Goal: Information Seeking & Learning: Learn about a topic

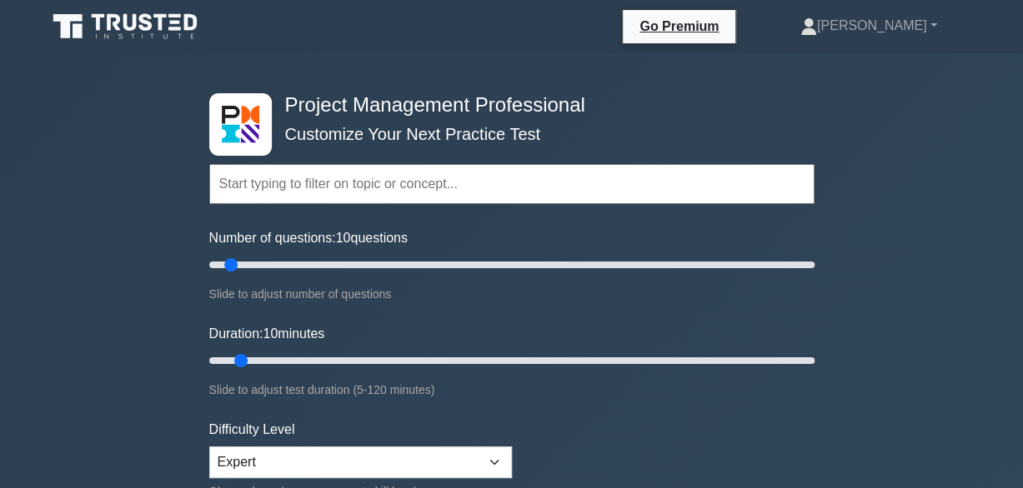
scroll to position [83, 0]
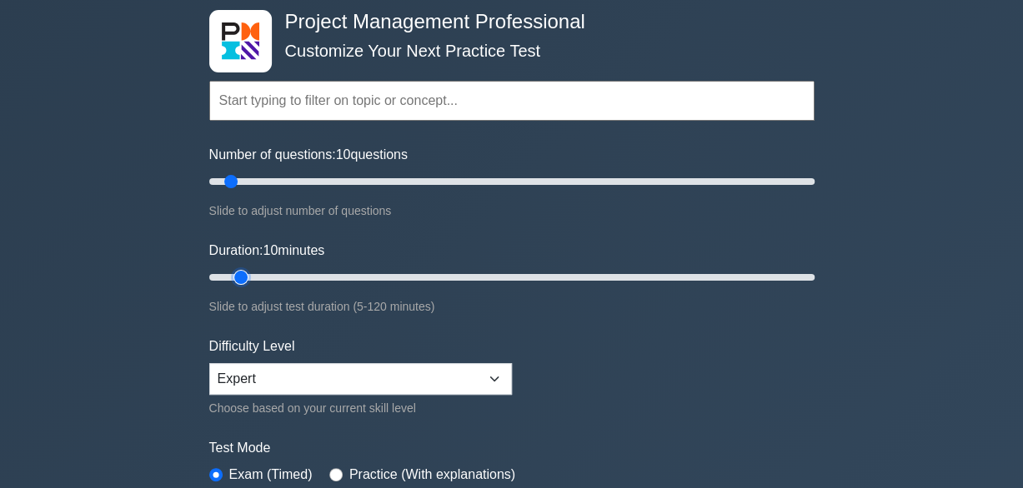
click at [248, 276] on input "Duration: 10 minutes" at bounding box center [511, 278] width 605 height 20
click at [251, 276] on input "Duration: 10 minutes" at bounding box center [511, 278] width 605 height 20
click at [253, 276] on input "Duration: 10 minutes" at bounding box center [511, 278] width 605 height 20
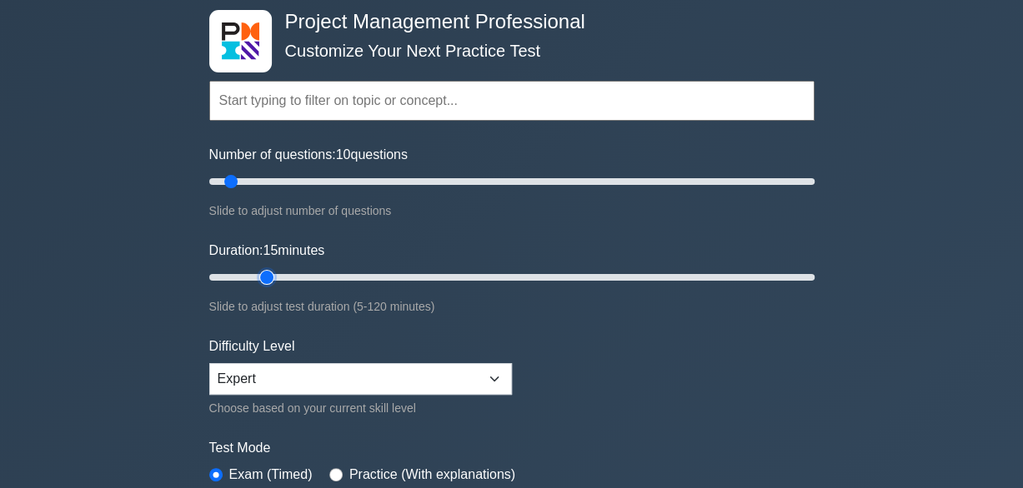
type input "15"
click at [262, 272] on input "Duration: 15 minutes" at bounding box center [511, 278] width 605 height 20
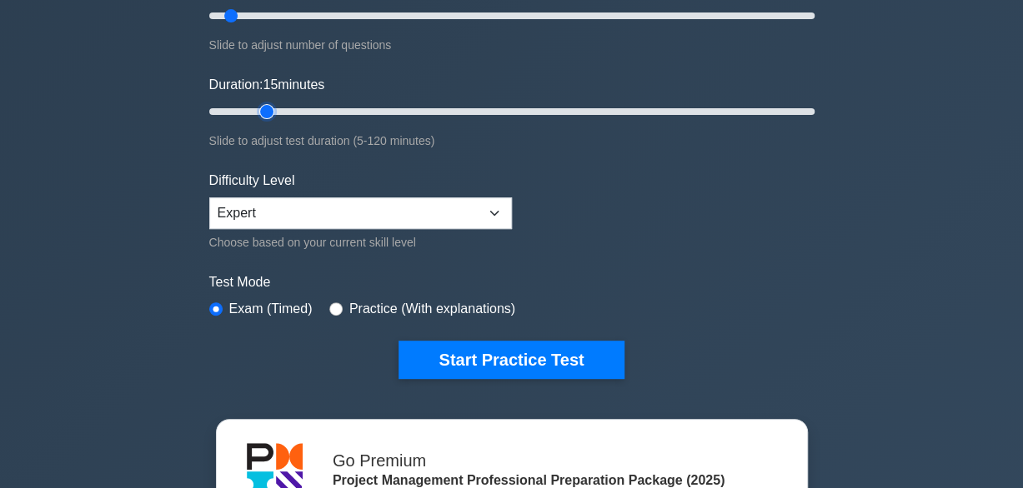
scroll to position [333, 0]
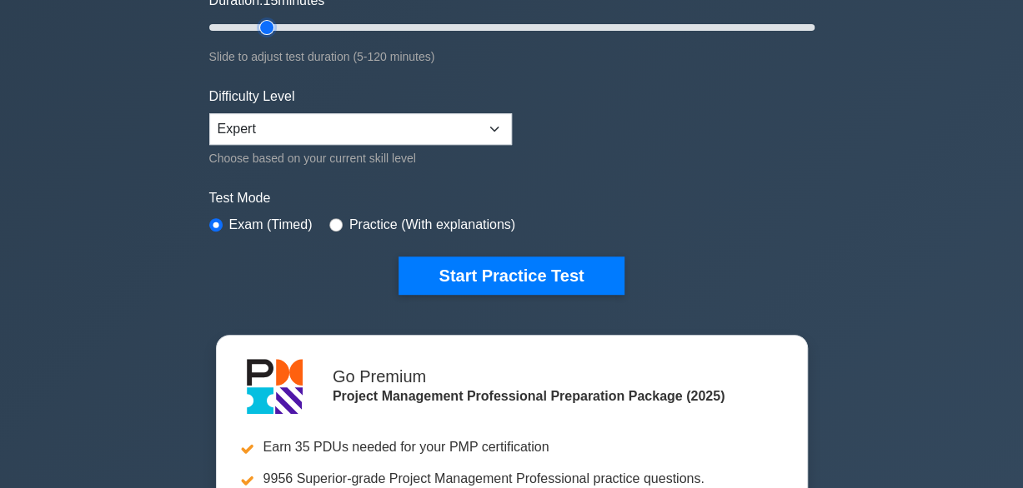
click at [256, 26] on input "Duration: 15 minutes" at bounding box center [511, 28] width 605 height 20
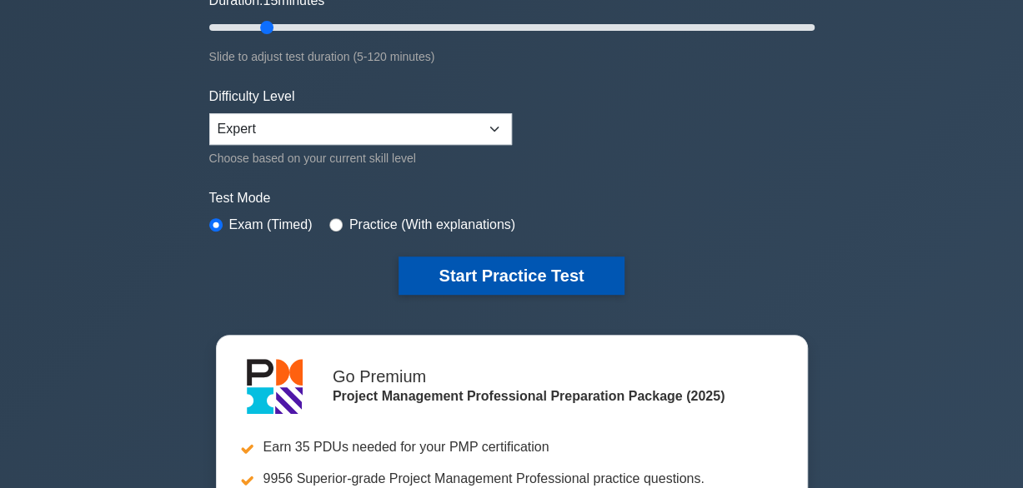
click at [478, 270] on button "Start Practice Test" at bounding box center [510, 276] width 225 height 38
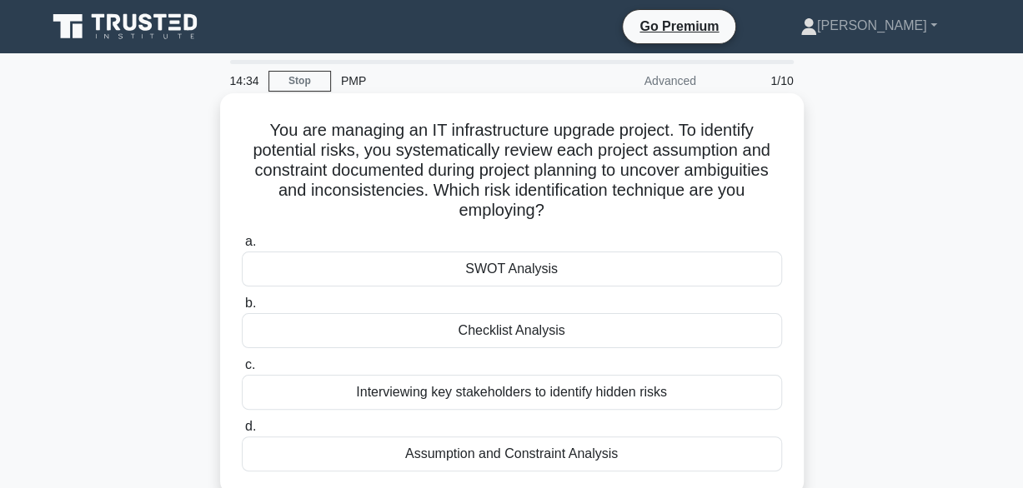
scroll to position [83, 0]
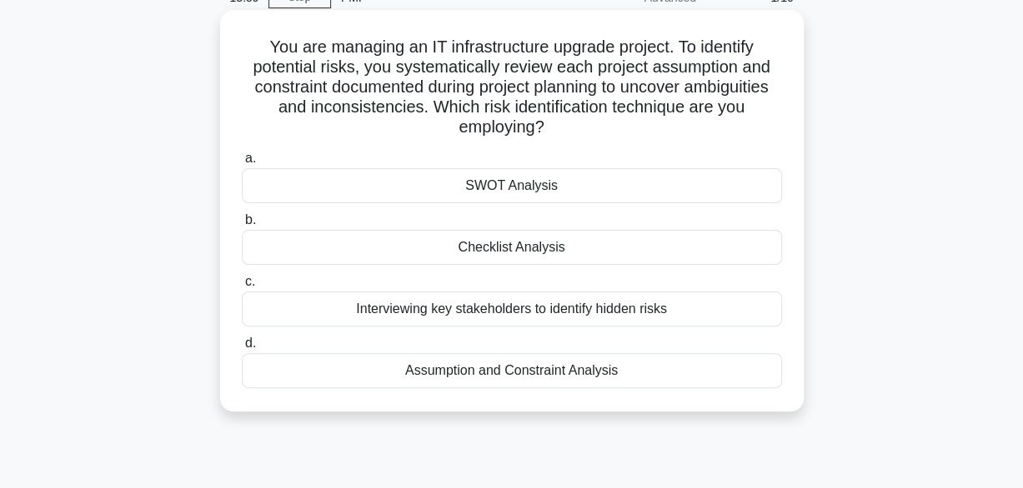
click at [497, 369] on div "Assumption and Constraint Analysis" at bounding box center [512, 370] width 540 height 35
click at [242, 349] on input "d. Assumption and Constraint Analysis" at bounding box center [242, 343] width 0 height 11
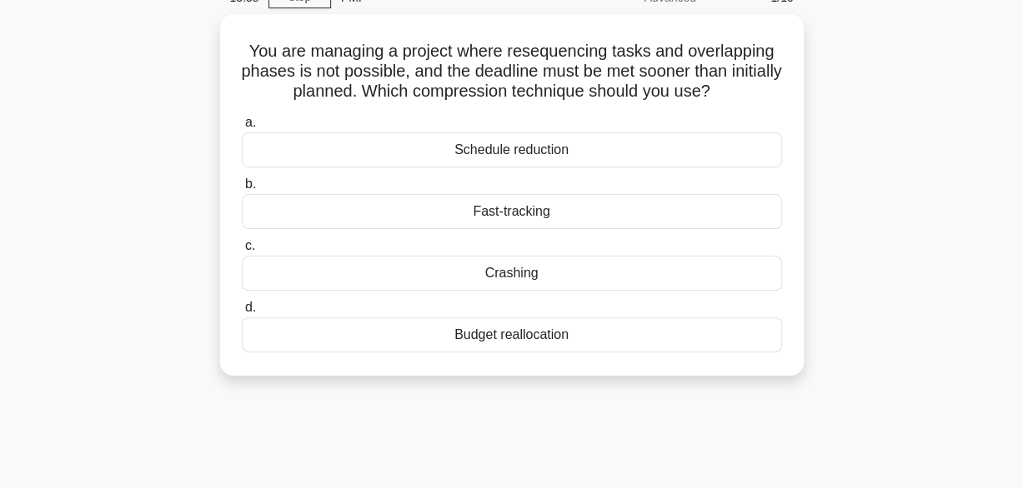
scroll to position [0, 0]
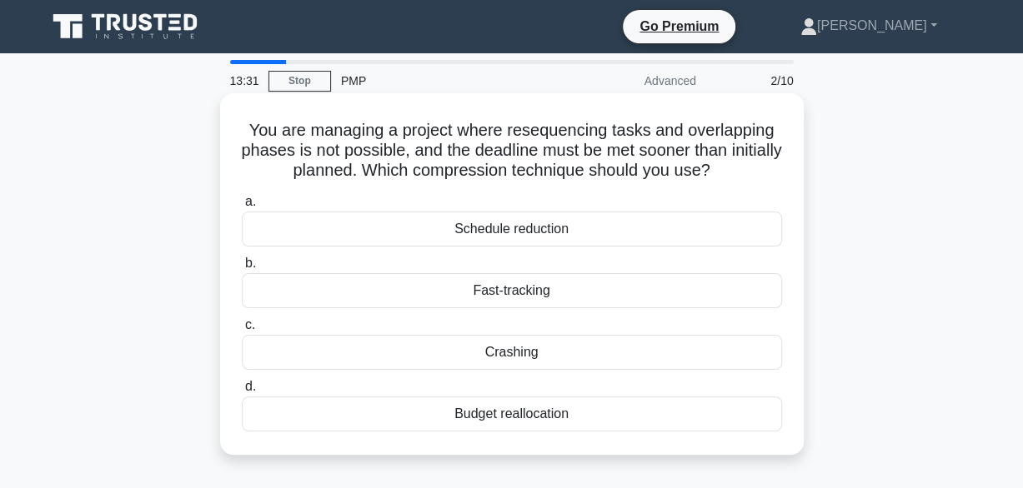
click at [522, 353] on div "Crashing" at bounding box center [512, 352] width 540 height 35
click at [242, 331] on input "c. Crashing" at bounding box center [242, 325] width 0 height 11
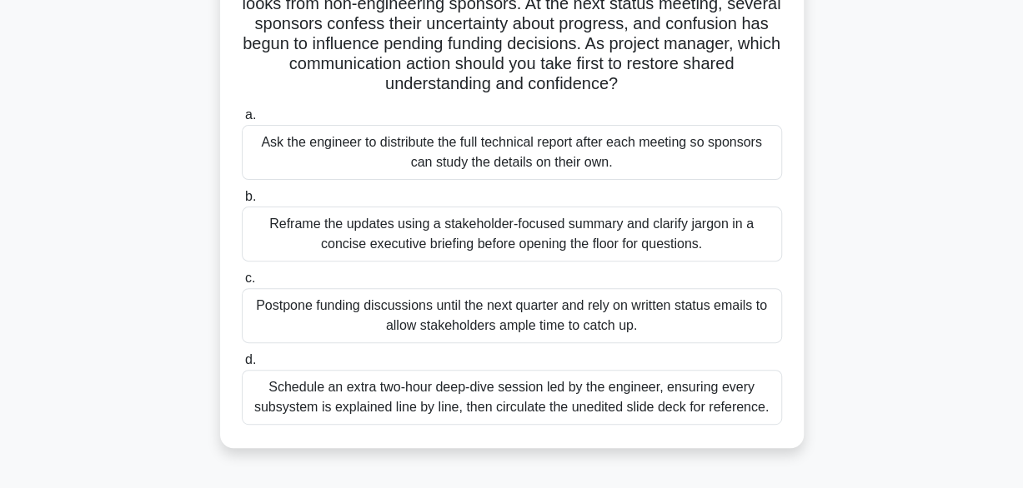
scroll to position [249, 0]
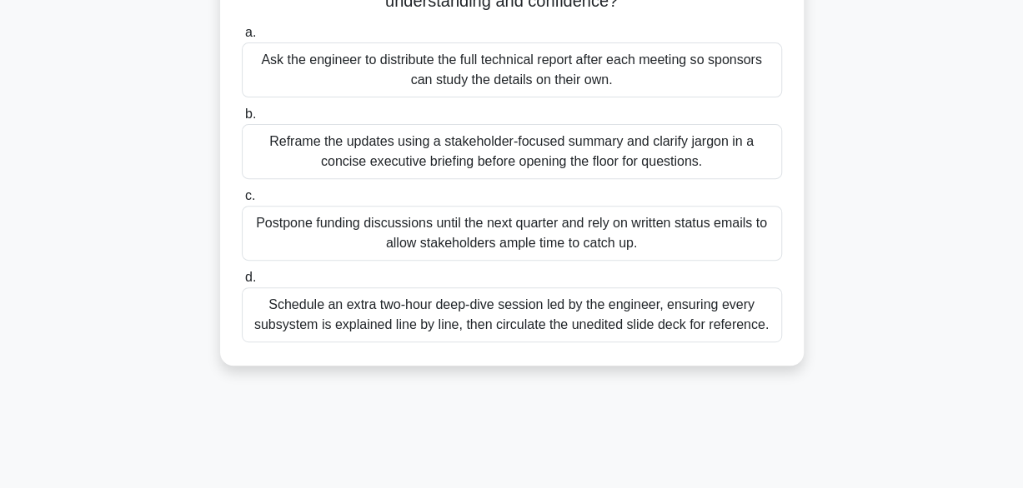
click at [477, 149] on div "Reframe the updates using a stakeholder-focused summary and clarify jargon in a…" at bounding box center [512, 151] width 540 height 55
click at [242, 120] on input "b. Reframe the updates using a stakeholder-focused summary and clarify jargon i…" at bounding box center [242, 114] width 0 height 11
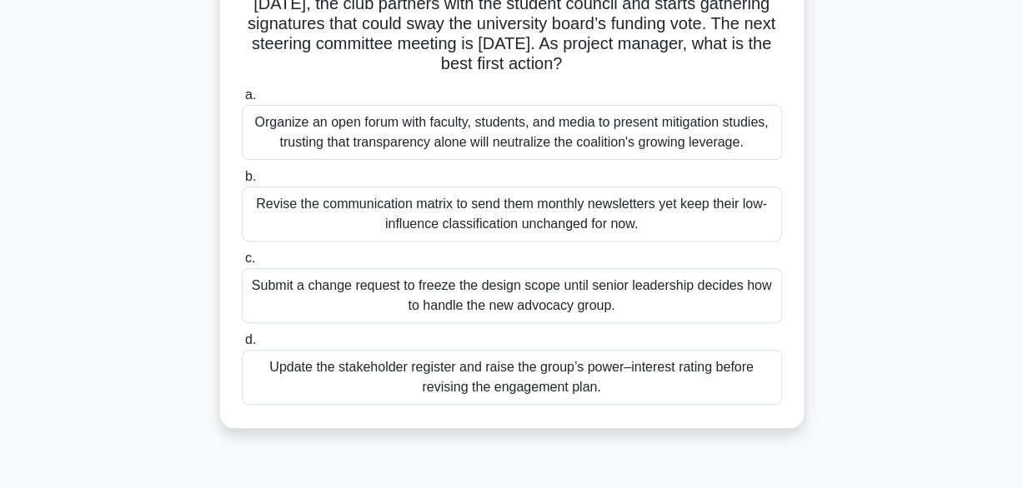
scroll to position [83, 0]
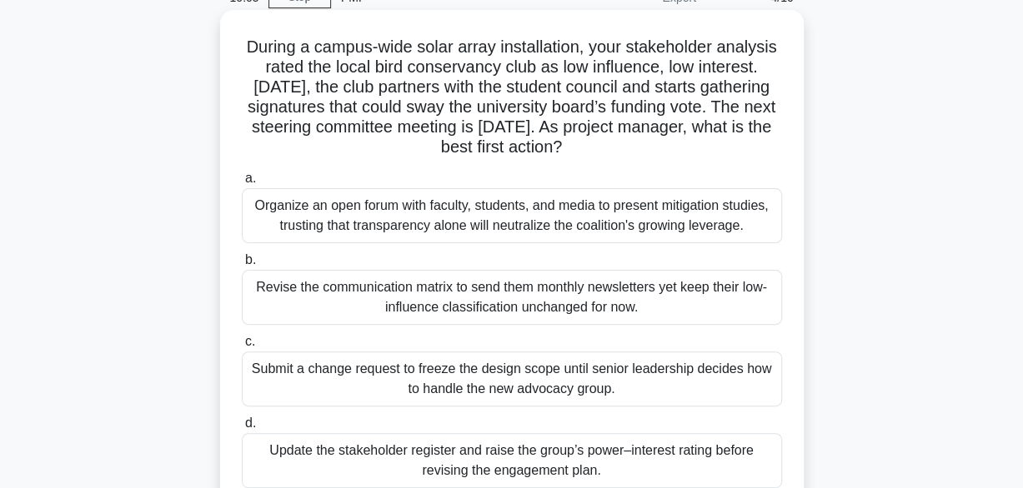
click at [543, 222] on div "Organize an open forum with faculty, students, and media to present mitigation …" at bounding box center [512, 215] width 540 height 55
click at [242, 184] on input "a. Organize an open forum with faculty, students, and media to present mitigati…" at bounding box center [242, 178] width 0 height 11
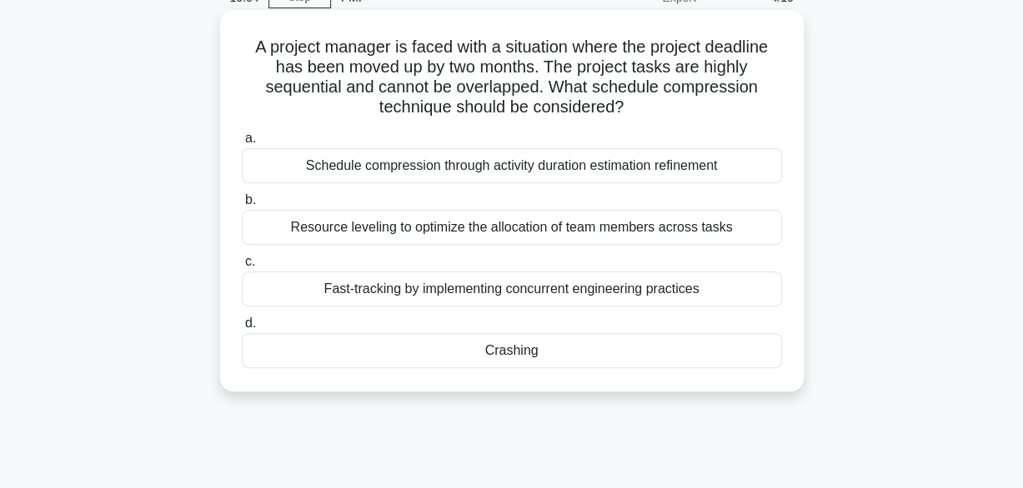
scroll to position [0, 0]
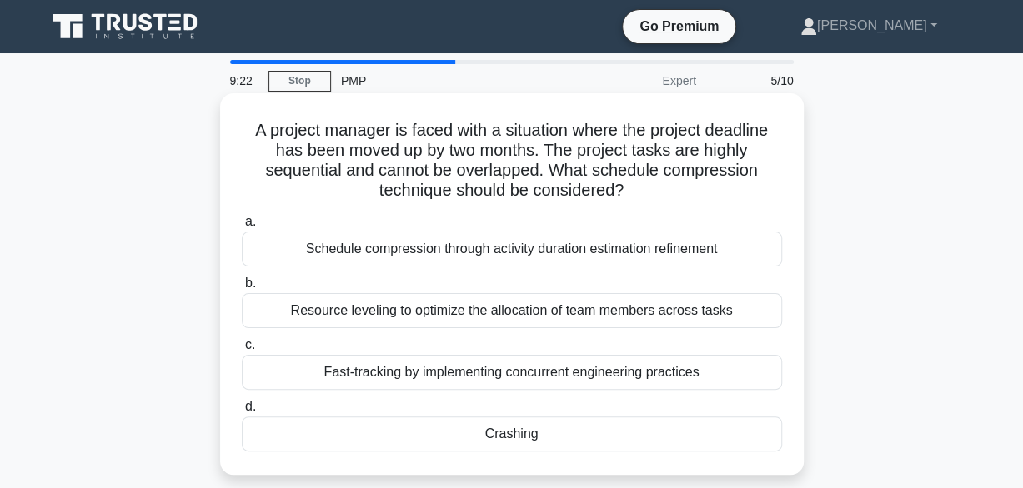
click at [514, 433] on div "Crashing" at bounding box center [512, 434] width 540 height 35
click at [242, 413] on input "d. Crashing" at bounding box center [242, 407] width 0 height 11
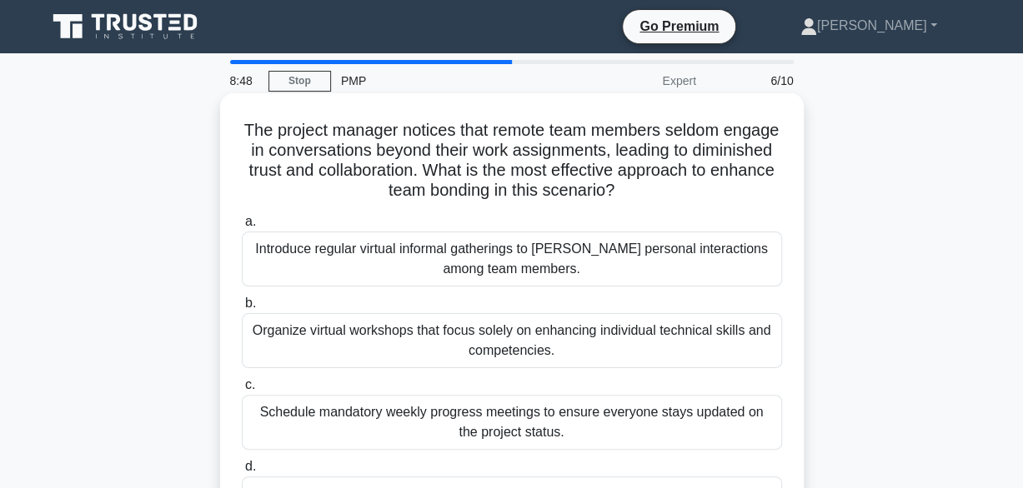
scroll to position [83, 0]
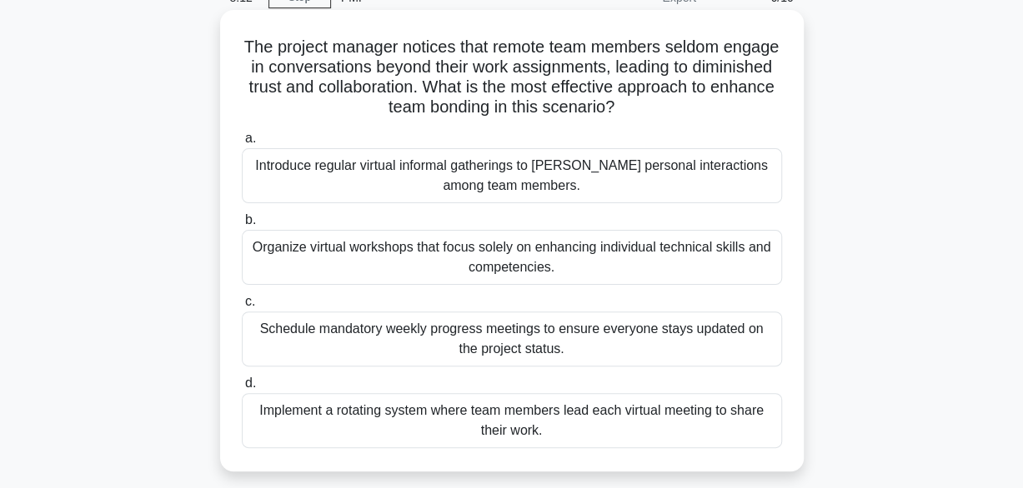
click at [444, 262] on div "Organize virtual workshops that focus solely on enhancing individual technical …" at bounding box center [512, 257] width 540 height 55
click at [242, 226] on input "b. Organize virtual workshops that focus solely on enhancing individual technic…" at bounding box center [242, 220] width 0 height 11
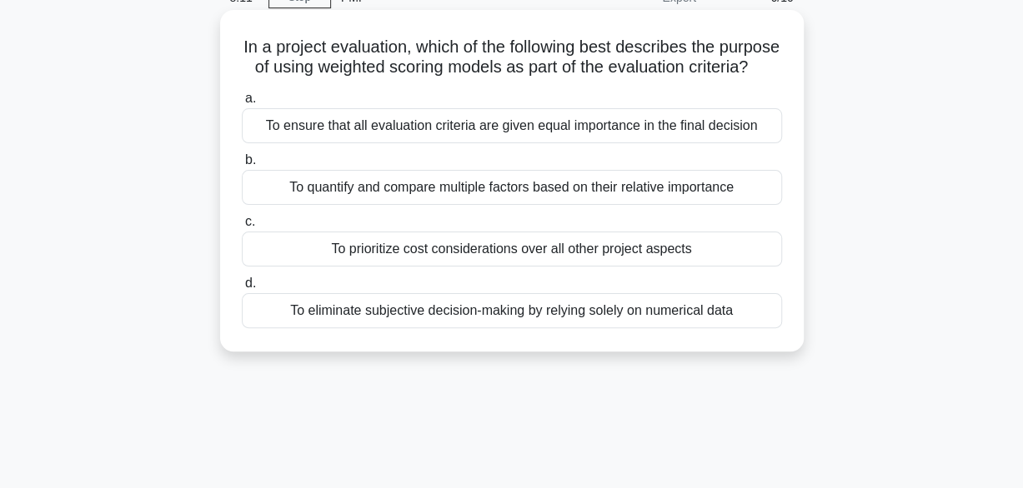
scroll to position [0, 0]
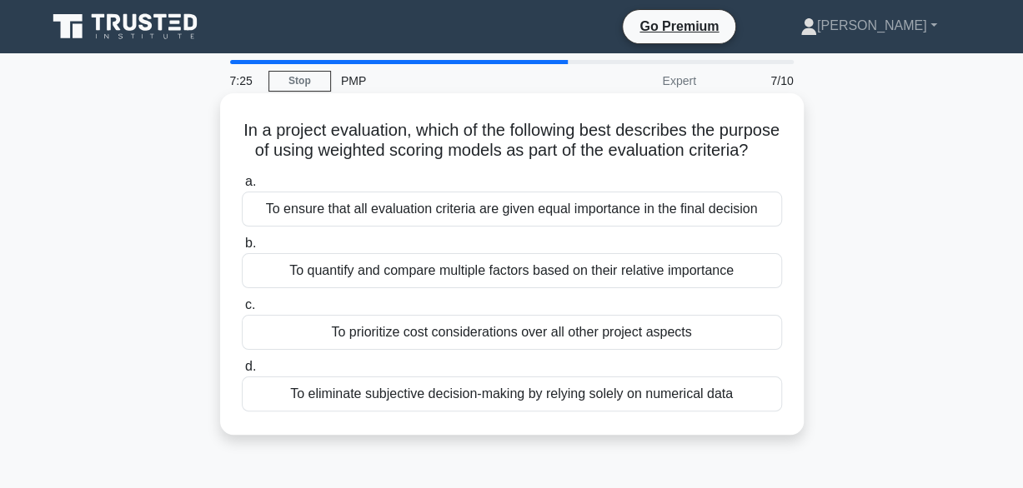
click at [589, 227] on div "To ensure that all evaluation criteria are given equal importance in the final …" at bounding box center [512, 209] width 540 height 35
click at [242, 188] on input "a. To ensure that all evaluation criteria are given equal importance in the fin…" at bounding box center [242, 182] width 0 height 11
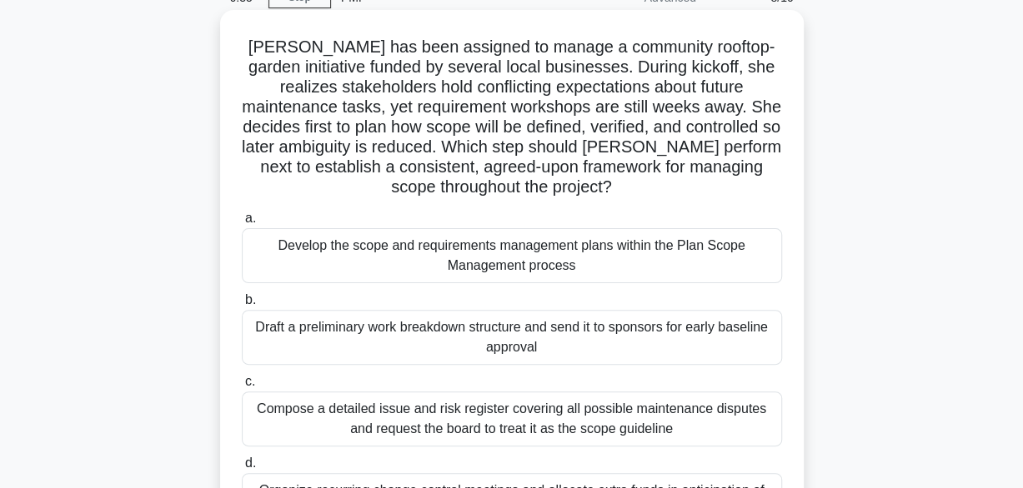
scroll to position [167, 0]
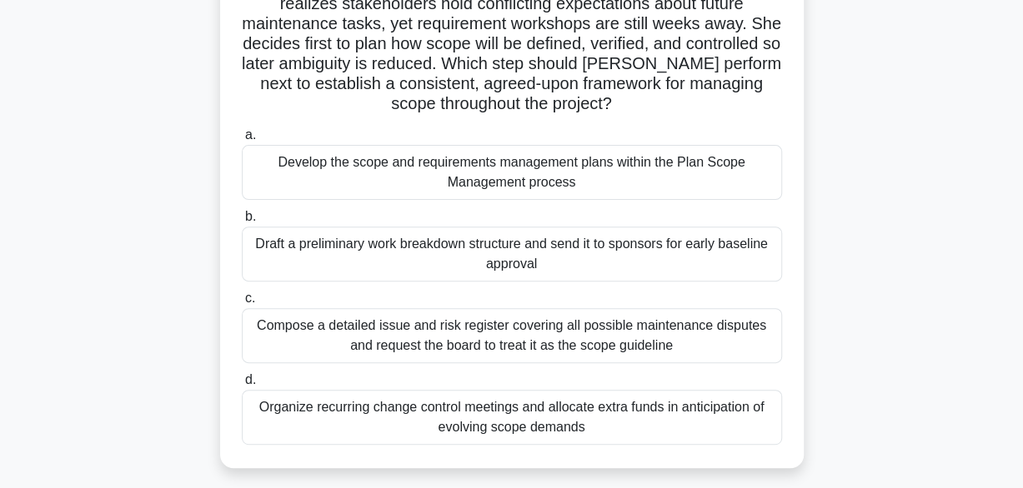
click at [498, 173] on div "Develop the scope and requirements management plans within the Plan Scope Manag…" at bounding box center [512, 172] width 540 height 55
click at [242, 141] on input "a. Develop the scope and requirements management plans within the Plan Scope Ma…" at bounding box center [242, 135] width 0 height 11
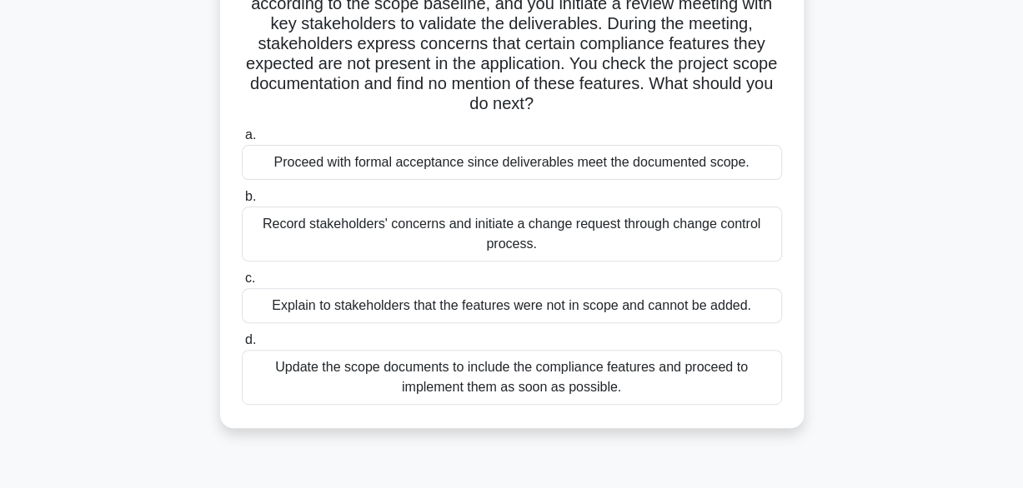
scroll to position [249, 0]
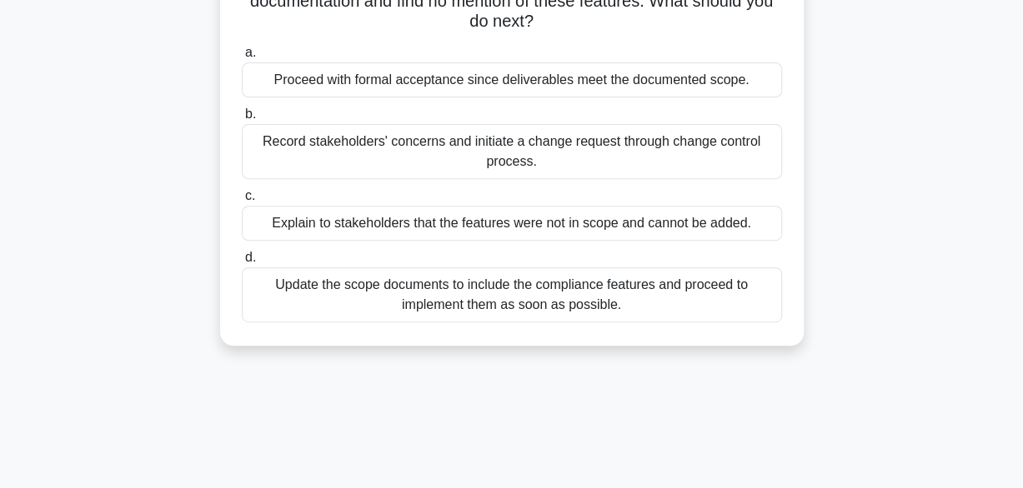
click at [561, 155] on div "Record stakeholders' concerns and initiate a change request through change cont…" at bounding box center [512, 151] width 540 height 55
click at [242, 120] on input "b. Record stakeholders' concerns and initiate a change request through change c…" at bounding box center [242, 114] width 0 height 11
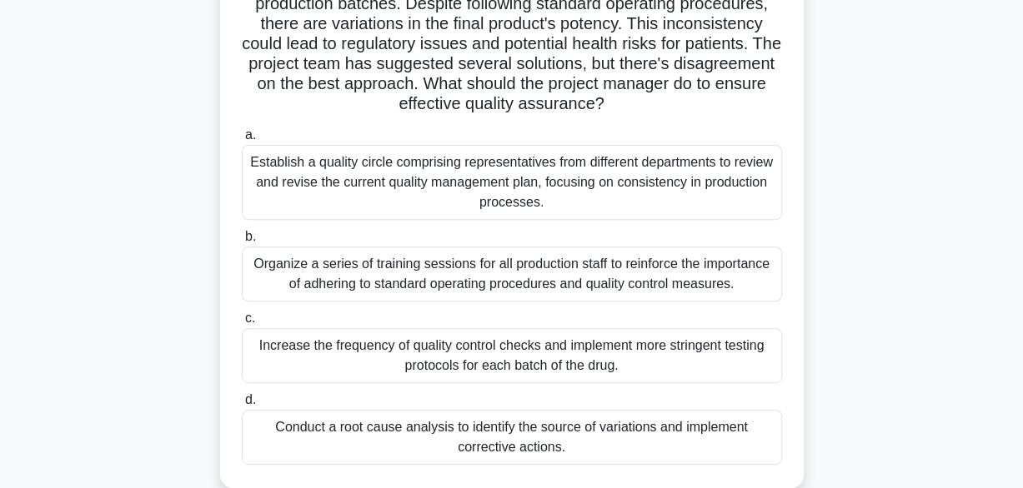
scroll to position [250, 0]
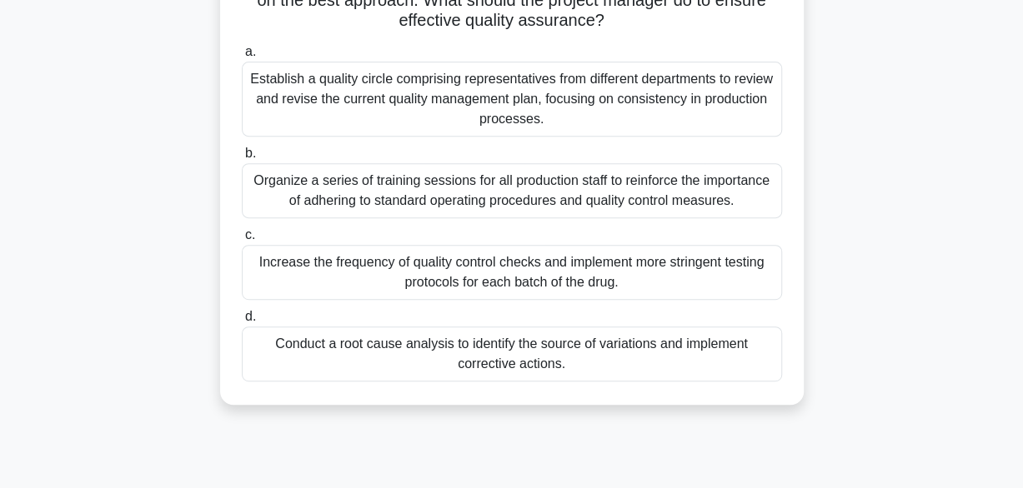
click at [579, 366] on div "Conduct a root cause analysis to identify the source of variations and implemen…" at bounding box center [512, 354] width 540 height 55
click at [242, 323] on input "d. Conduct a root cause analysis to identify the source of variations and imple…" at bounding box center [242, 317] width 0 height 11
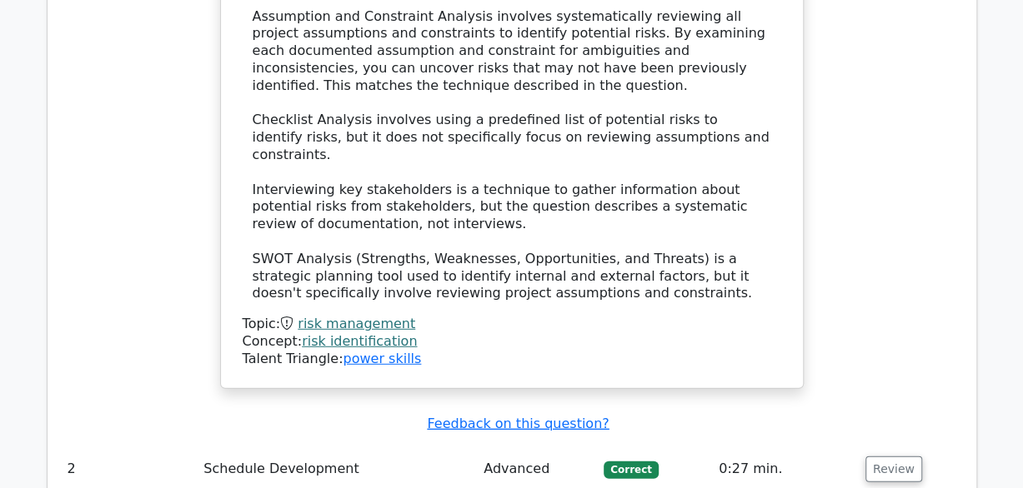
scroll to position [2167, 0]
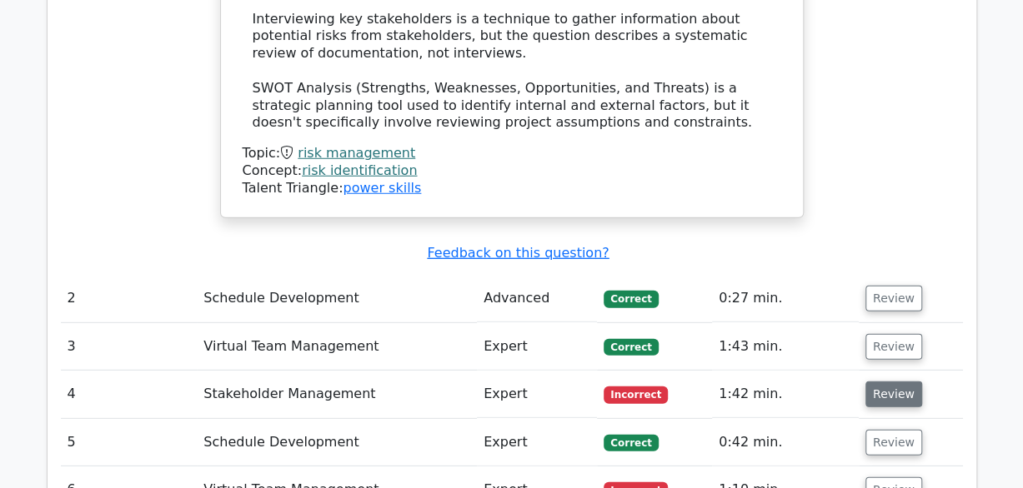
click at [894, 382] on button "Review" at bounding box center [893, 395] width 57 height 26
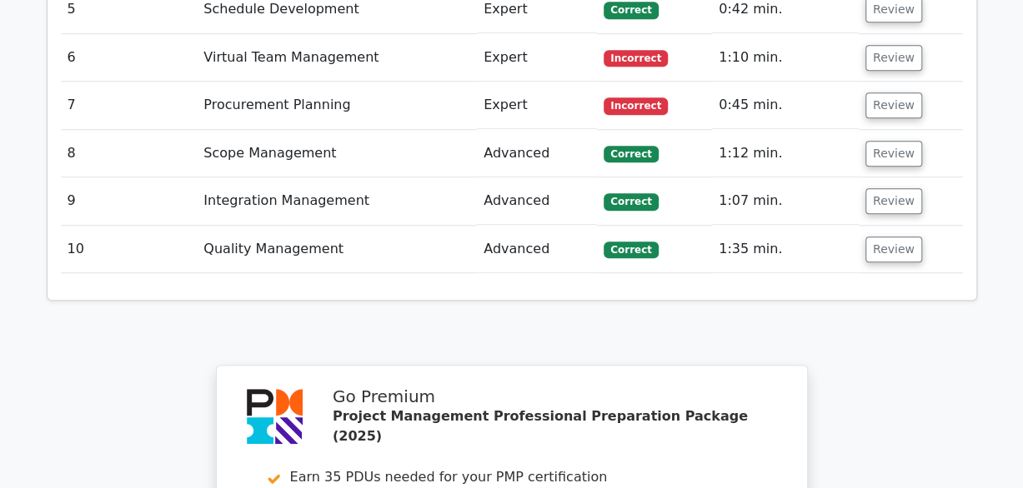
scroll to position [3418, 0]
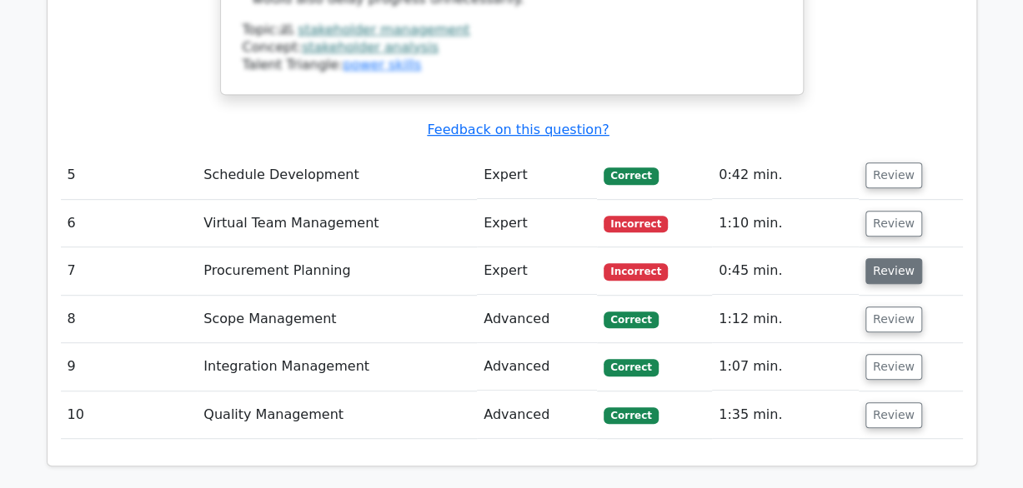
click at [870, 258] on button "Review" at bounding box center [893, 271] width 57 height 26
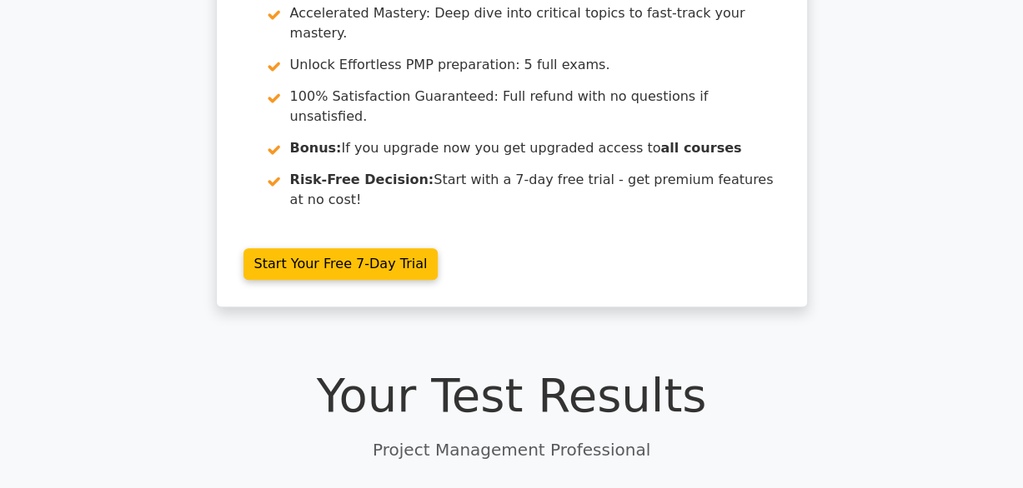
scroll to position [0, 0]
